Goal: Task Accomplishment & Management: Manage account settings

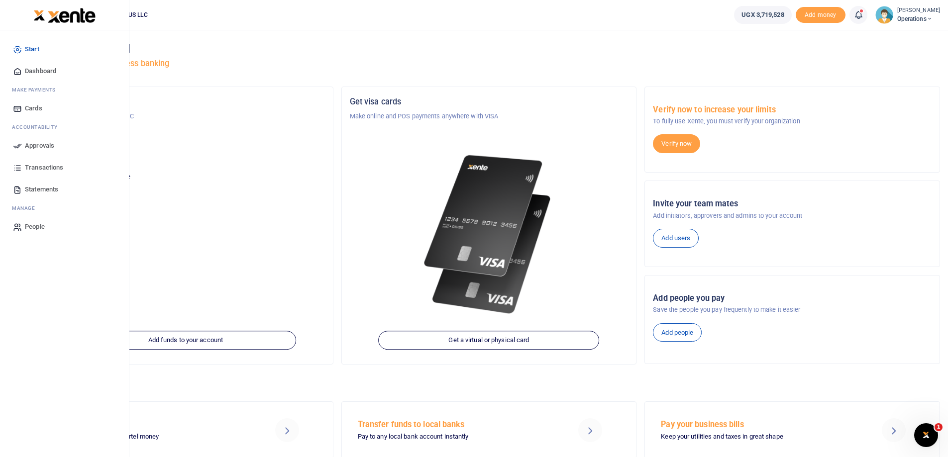
click at [15, 172] on icon at bounding box center [17, 167] width 9 height 9
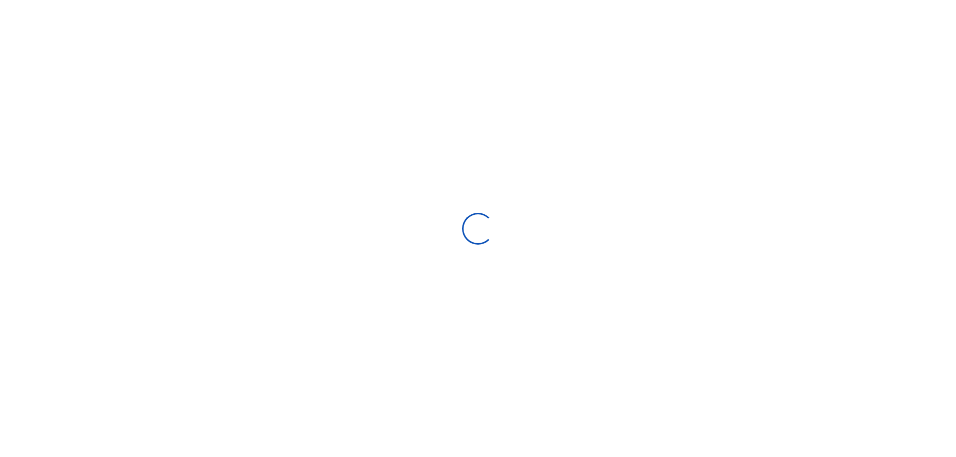
select select
type input "09/03/2025 - 10/02/2025"
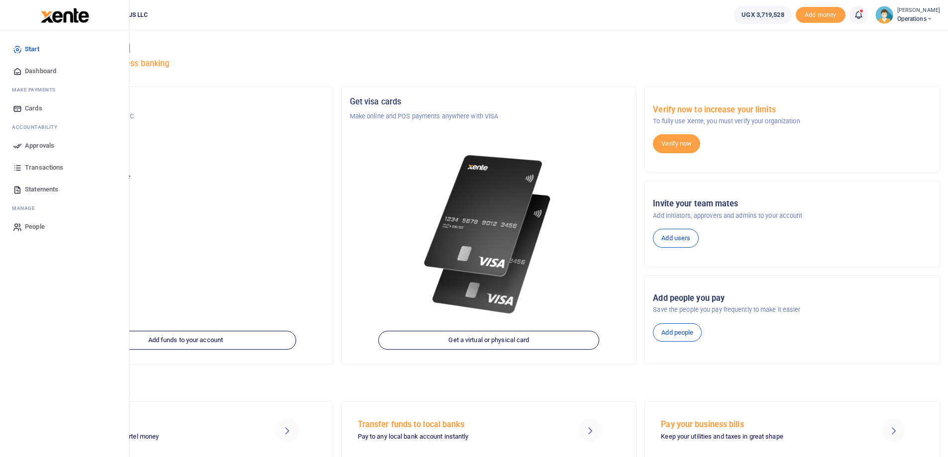
click at [37, 148] on span "Approvals" at bounding box center [39, 146] width 29 height 10
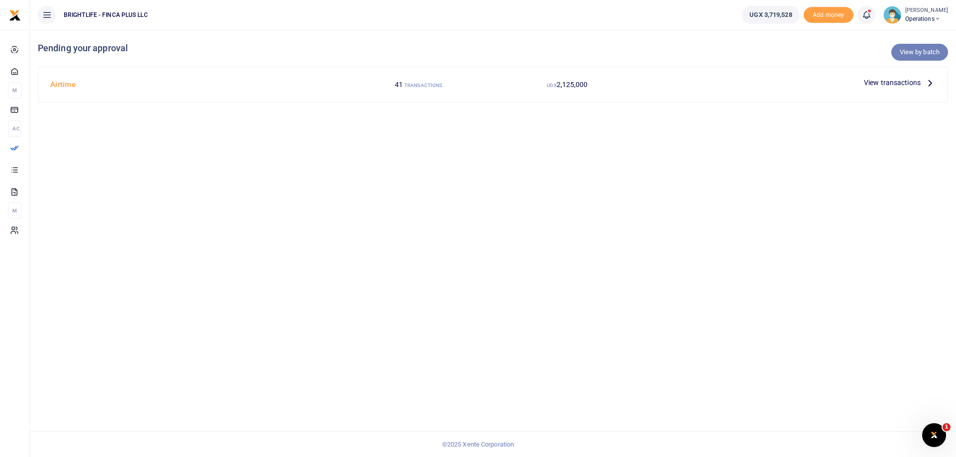
click at [904, 59] on link "View by batch" at bounding box center [919, 52] width 57 height 17
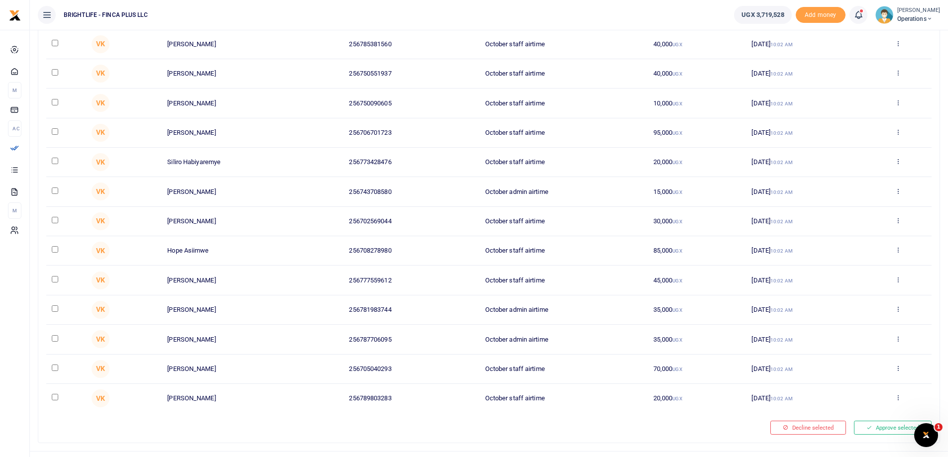
scroll to position [933, 0]
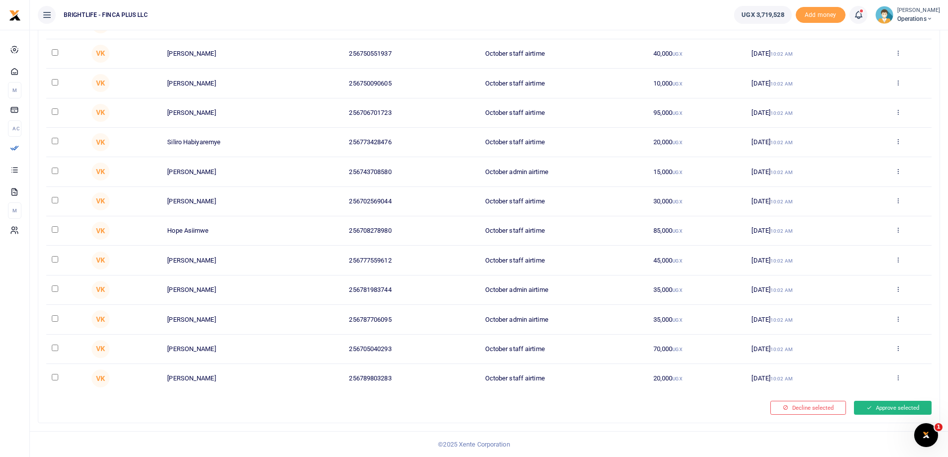
click at [910, 405] on button "Approve selected" at bounding box center [893, 408] width 78 height 14
click at [880, 413] on button "Approve selected" at bounding box center [893, 408] width 78 height 14
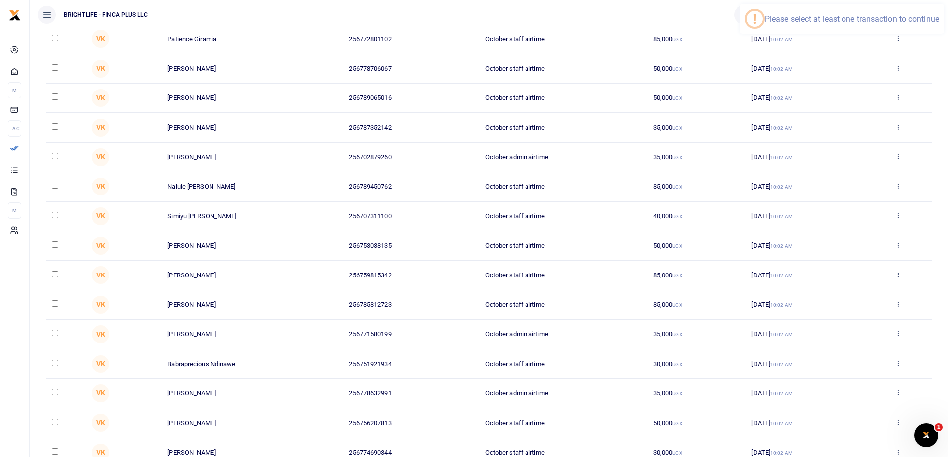
scroll to position [0, 0]
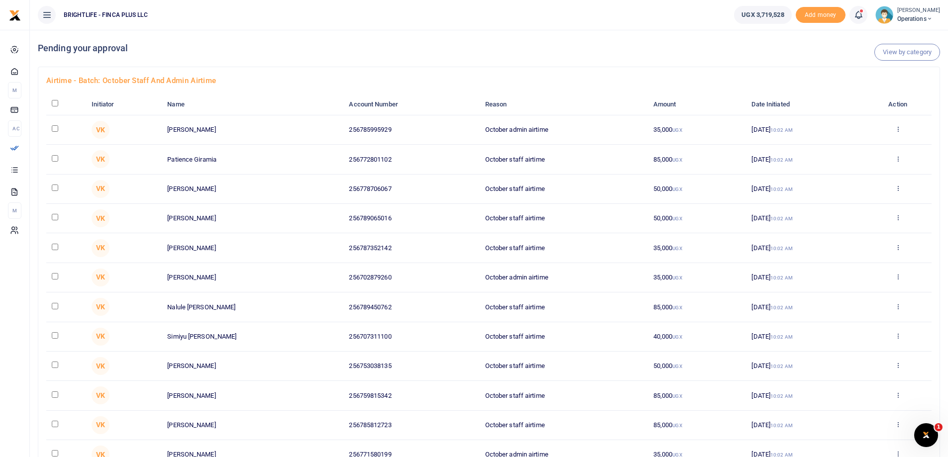
click at [55, 106] on input "checkbox" at bounding box center [55, 103] width 6 height 6
checkbox input "true"
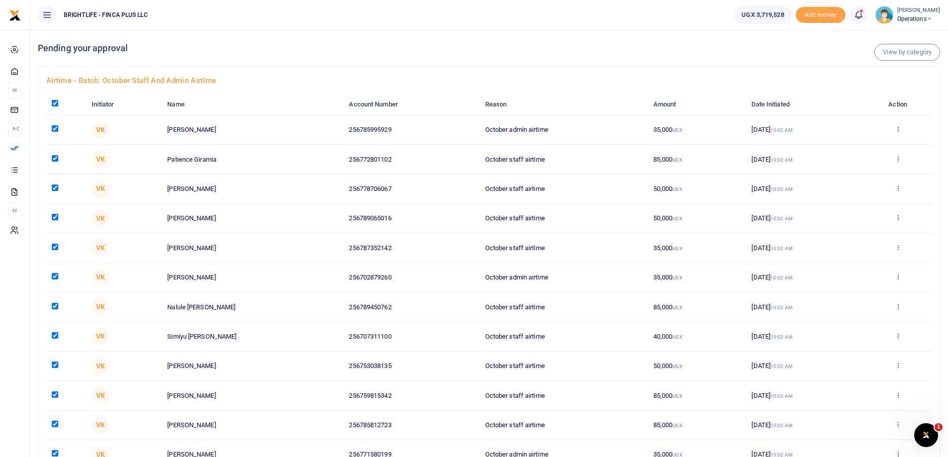
checkbox input "true"
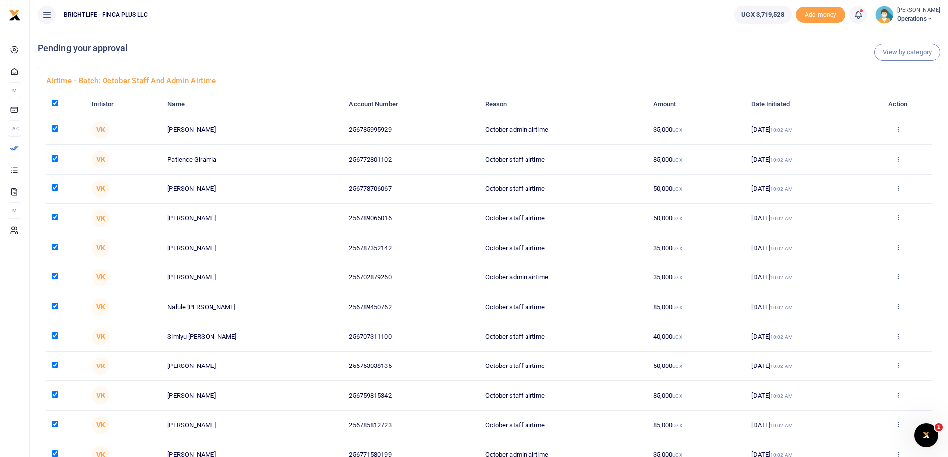
checkbox input "true"
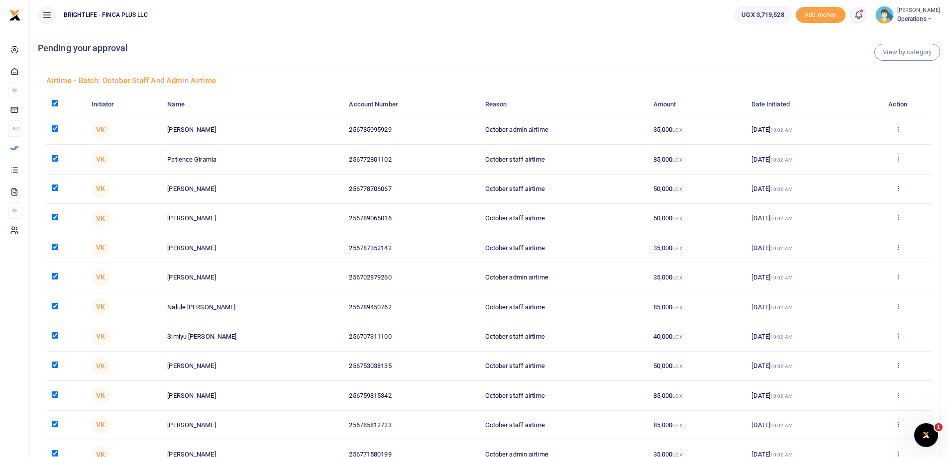
checkbox input "true"
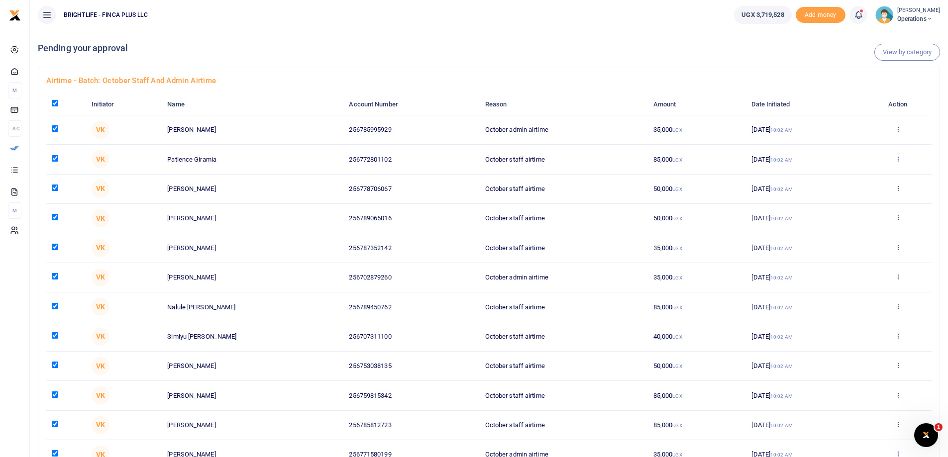
checkbox input "true"
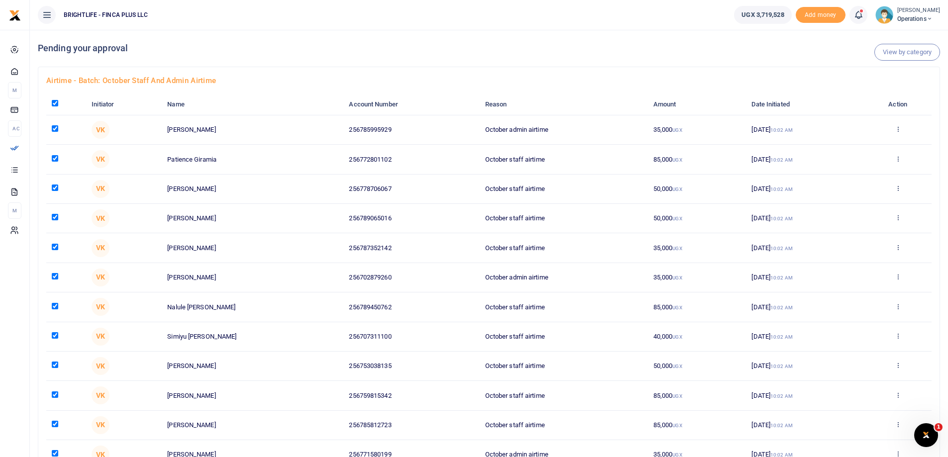
checkbox input "true"
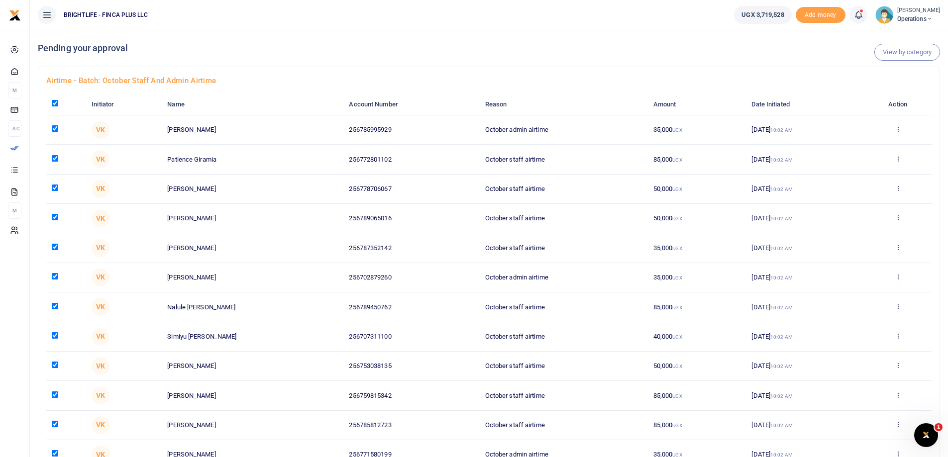
checkbox input "true"
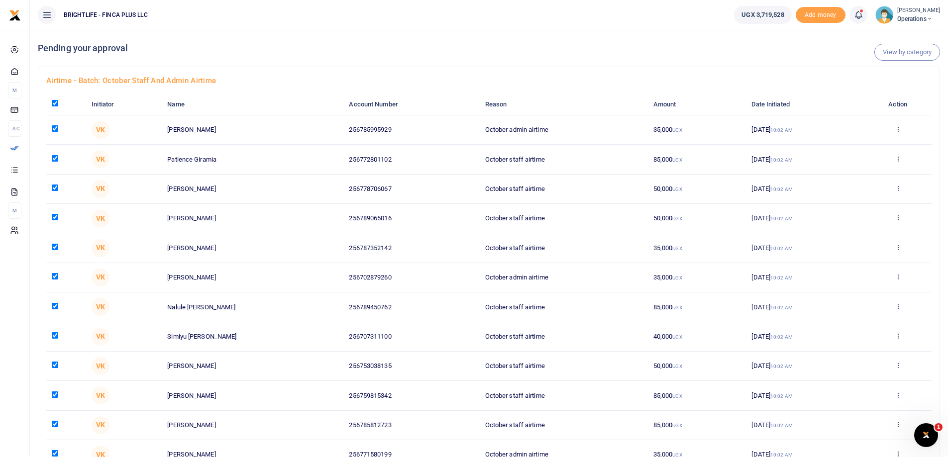
checkbox input "true"
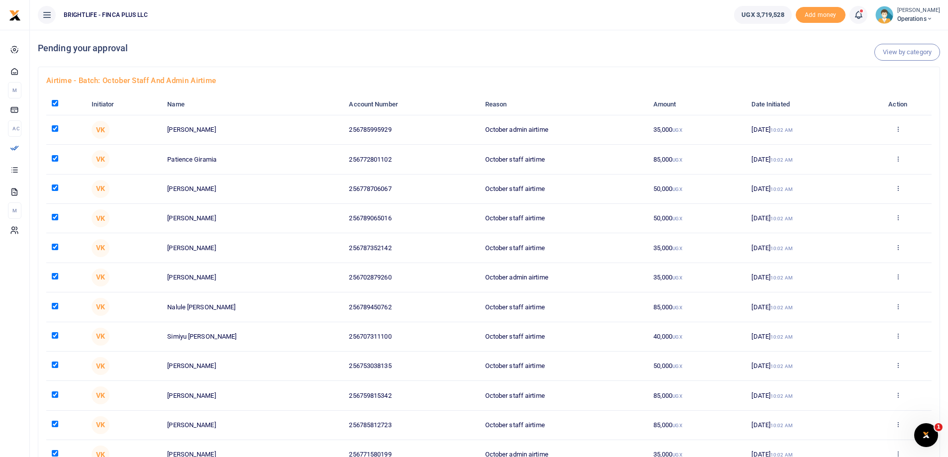
checkbox input "true"
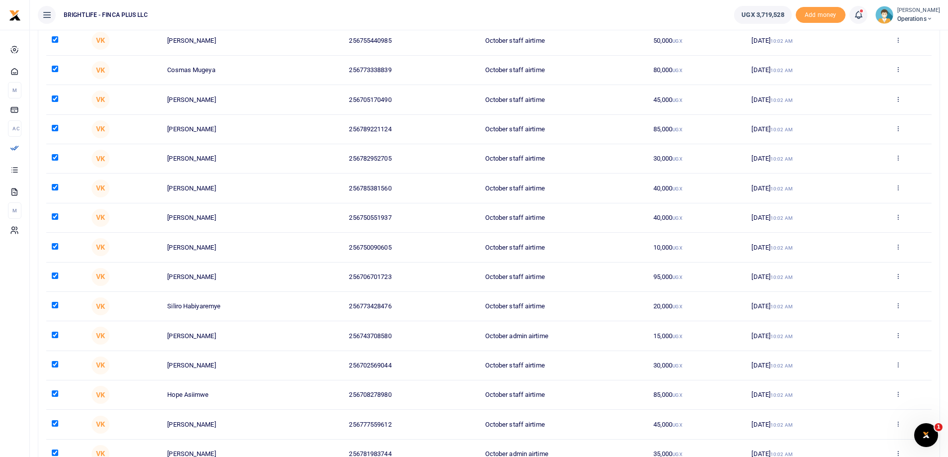
scroll to position [933, 0]
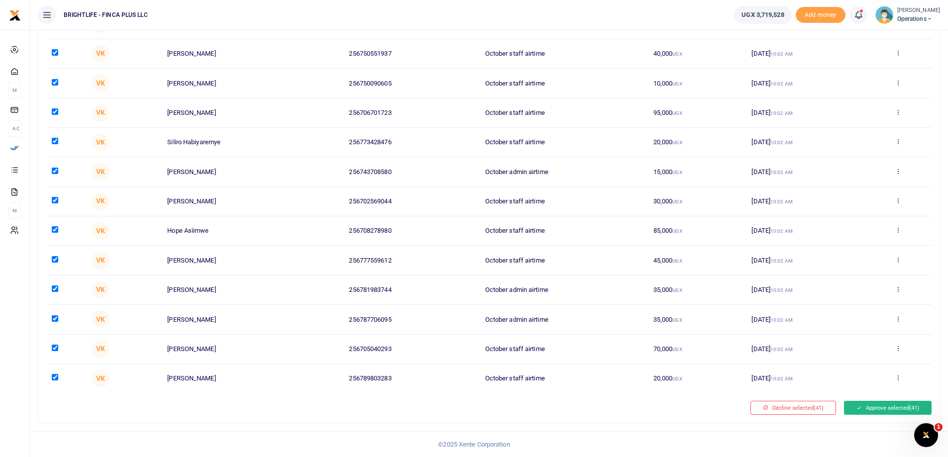
click at [858, 408] on icon at bounding box center [859, 408] width 5 height 7
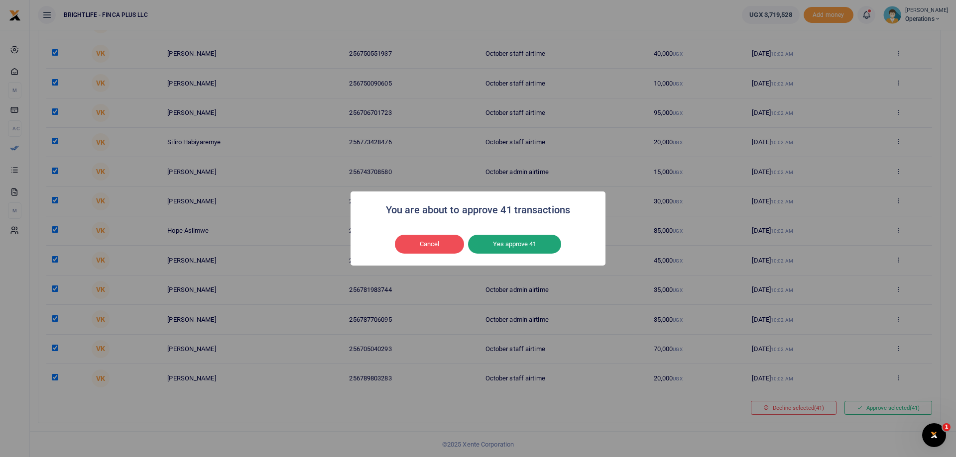
click at [522, 244] on button "Yes approve 41" at bounding box center [514, 244] width 93 height 19
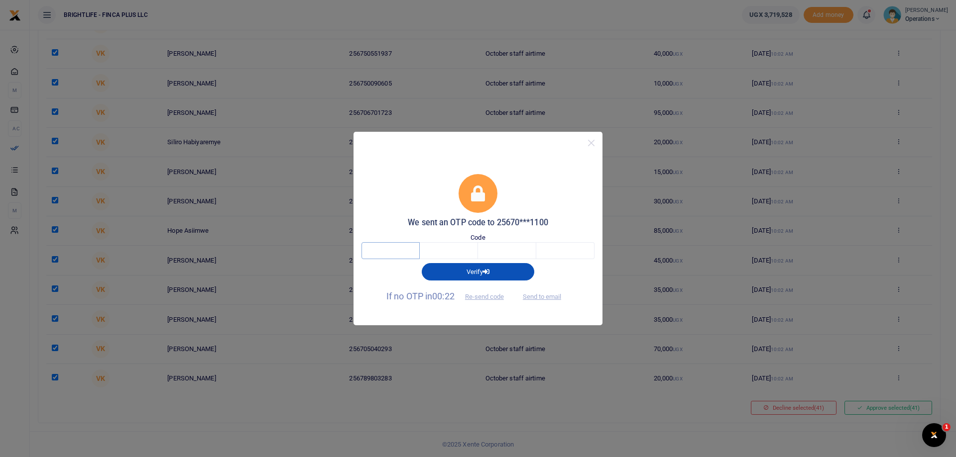
click at [392, 250] on input "text" at bounding box center [390, 250] width 58 height 17
type input "8"
type input "7"
type input "2"
type input "8"
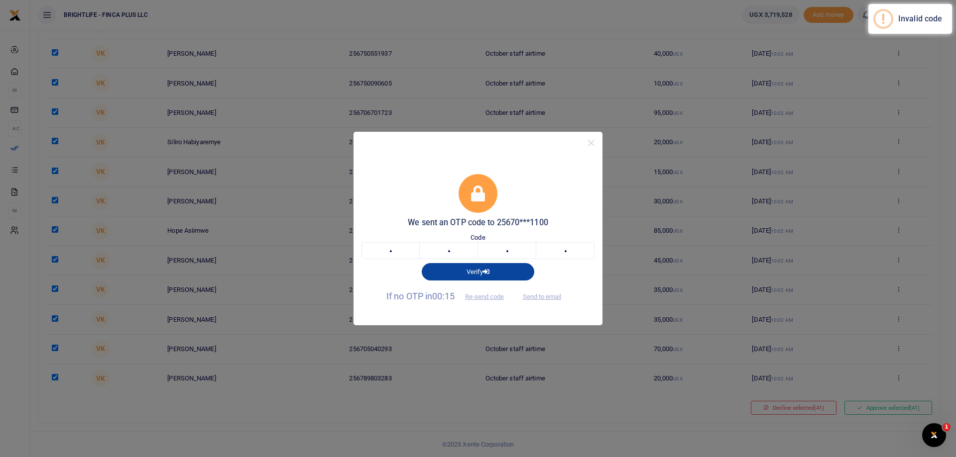
click at [479, 277] on button "Verify" at bounding box center [478, 271] width 112 height 17
click at [493, 275] on button "Verify" at bounding box center [478, 271] width 112 height 17
click at [452, 270] on button "Verify" at bounding box center [478, 271] width 112 height 17
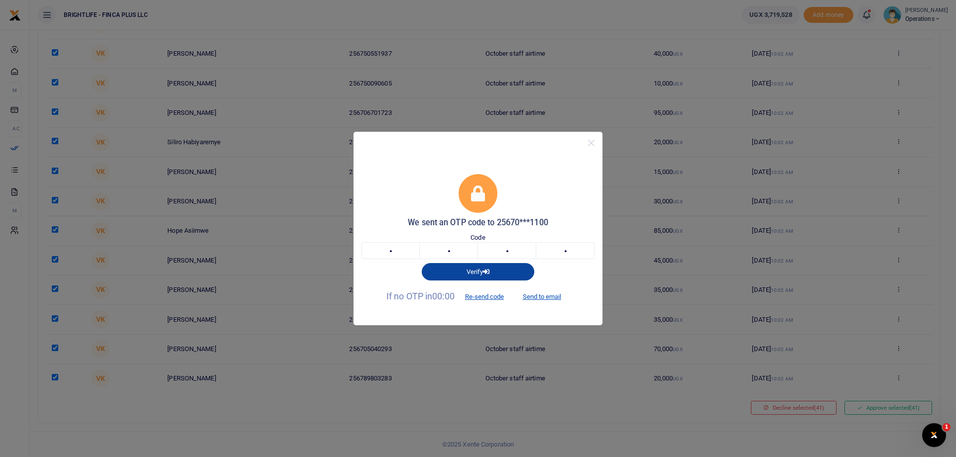
click at [452, 270] on button "Verify" at bounding box center [478, 271] width 112 height 17
click at [400, 252] on input "8" at bounding box center [390, 250] width 58 height 17
click at [573, 249] on input "8" at bounding box center [565, 250] width 58 height 17
type input "9"
type input "7"
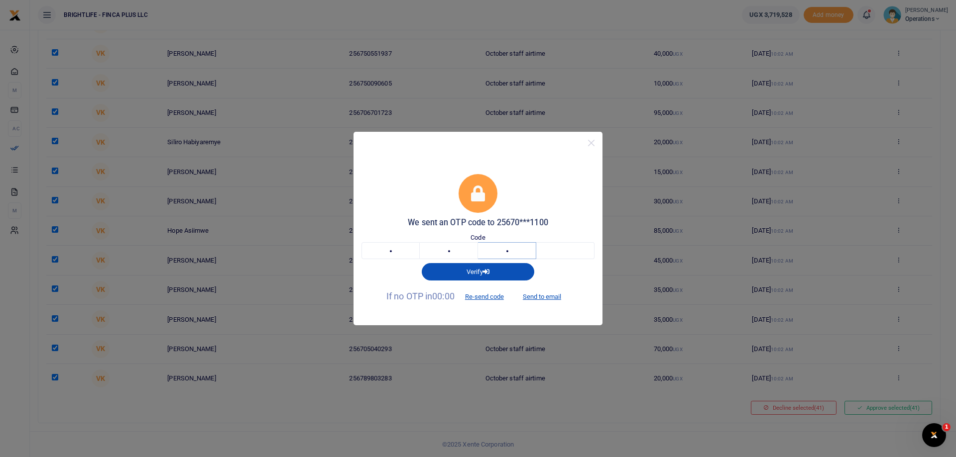
type input "2"
type input "8"
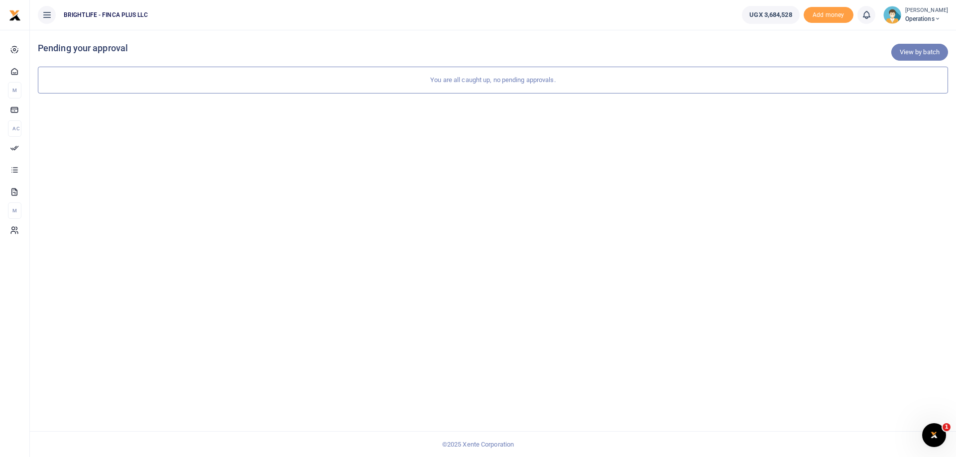
click at [902, 57] on link "View by batch" at bounding box center [919, 52] width 57 height 17
click at [902, 57] on link "View by category" at bounding box center [915, 52] width 66 height 17
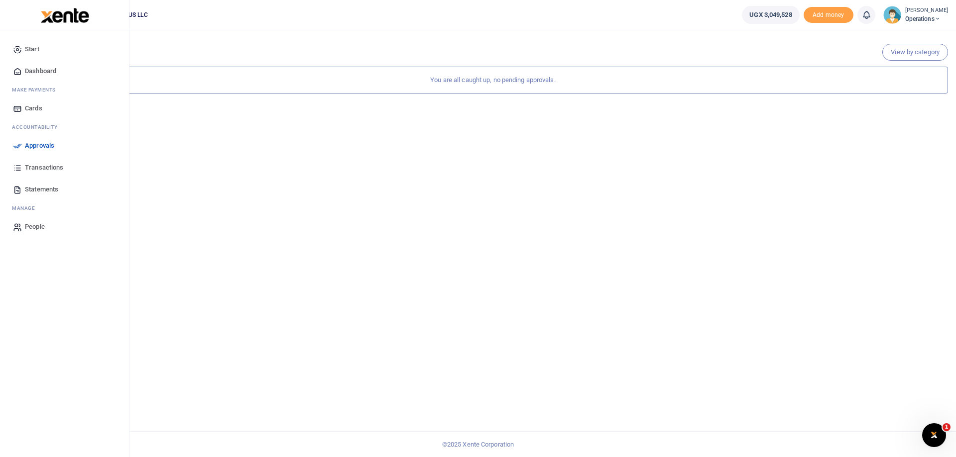
click at [34, 164] on span "Transactions" at bounding box center [44, 168] width 38 height 10
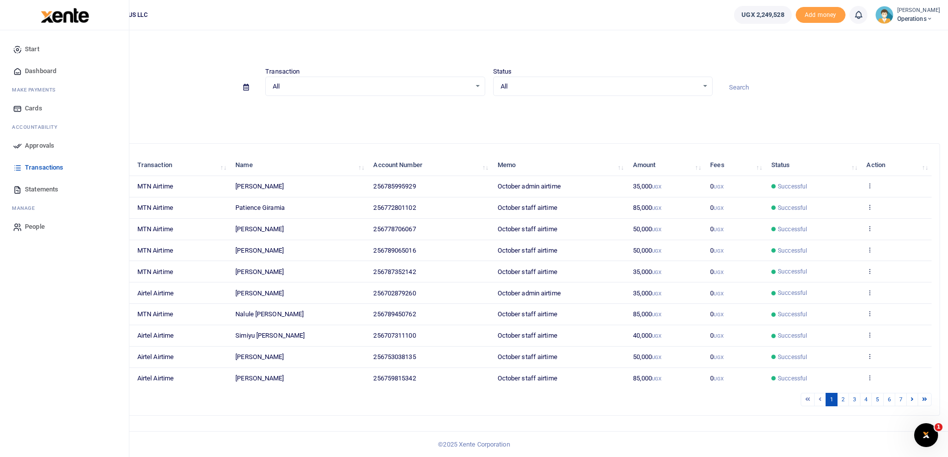
click at [25, 143] on span "Approvals" at bounding box center [39, 146] width 29 height 10
click at [41, 143] on span "Approvals" at bounding box center [39, 146] width 29 height 10
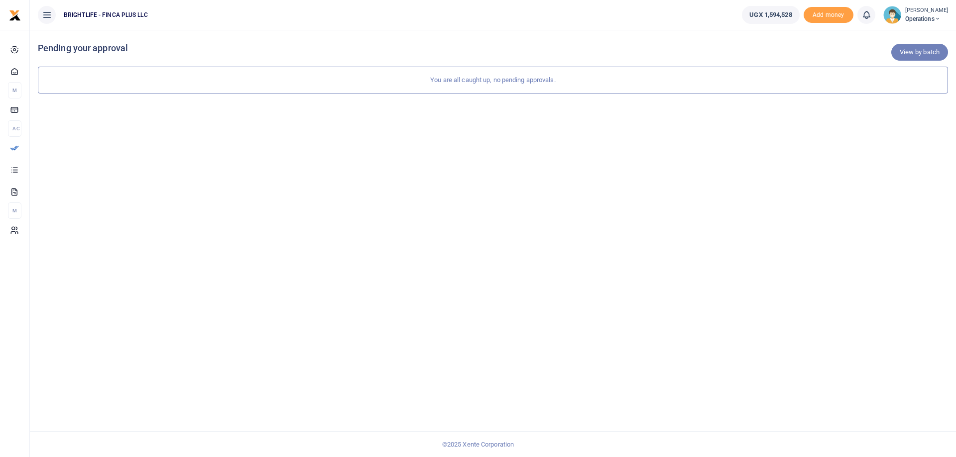
click at [913, 59] on link "View by batch" at bounding box center [919, 52] width 57 height 17
